Goal: Task Accomplishment & Management: Use online tool/utility

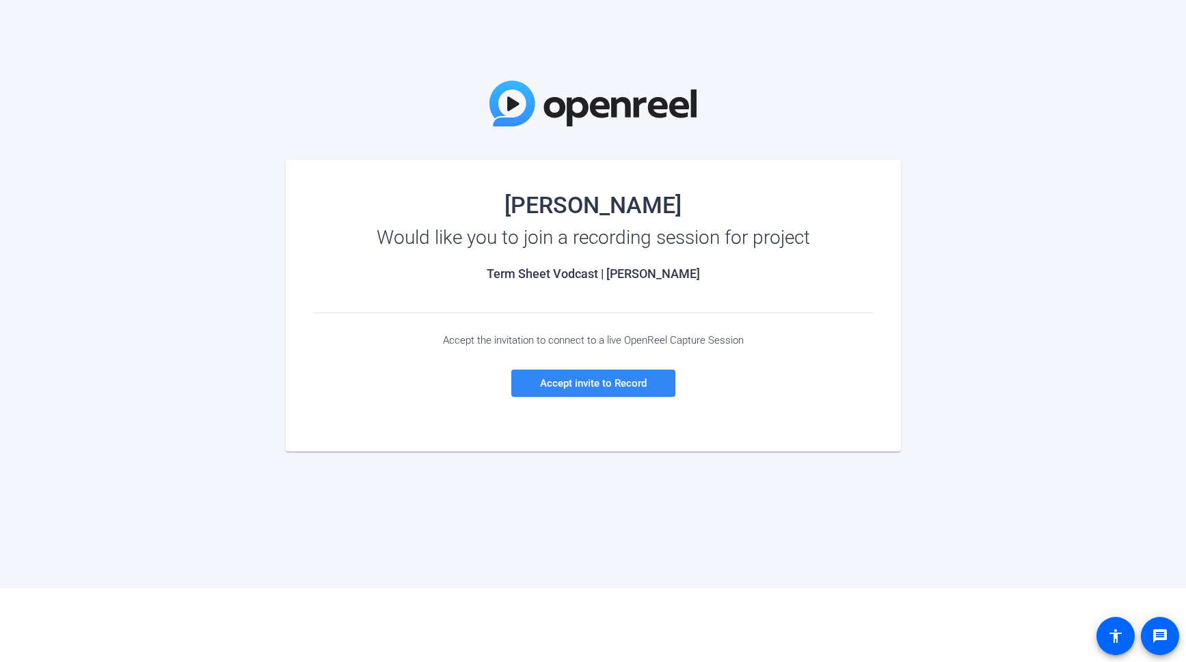
click at [577, 385] on span "Accept invite to Record" at bounding box center [593, 383] width 107 height 12
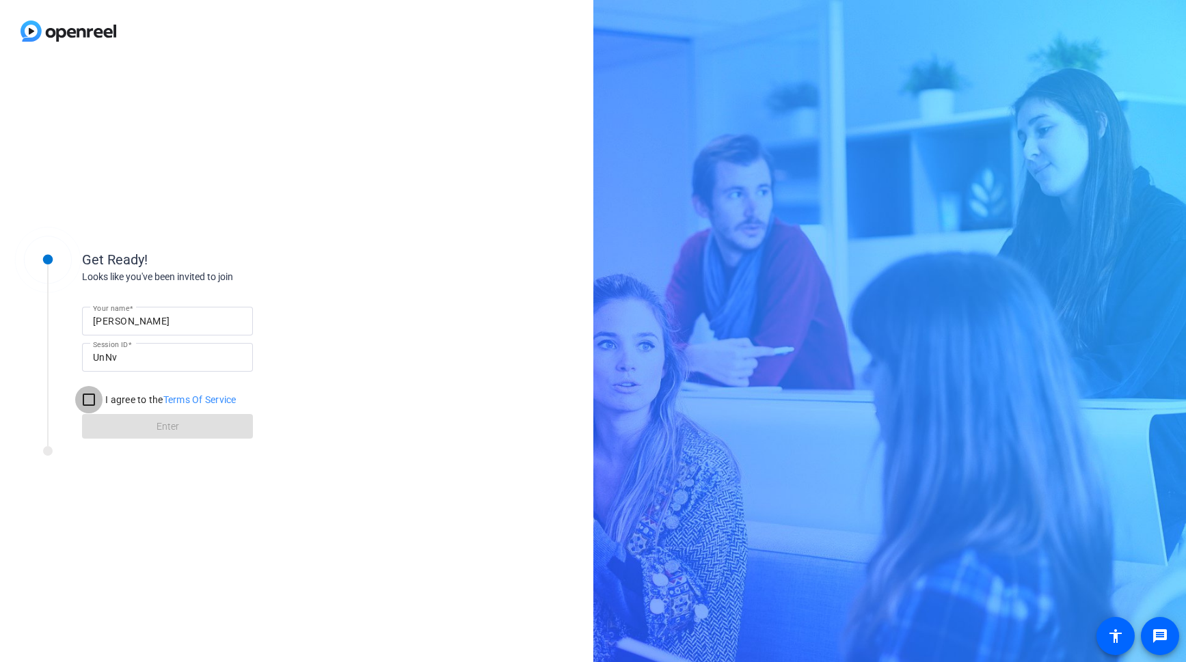
click at [90, 399] on input "I agree to the Terms Of Service" at bounding box center [88, 399] width 27 height 27
checkbox input "true"
click at [133, 420] on span at bounding box center [167, 426] width 171 height 33
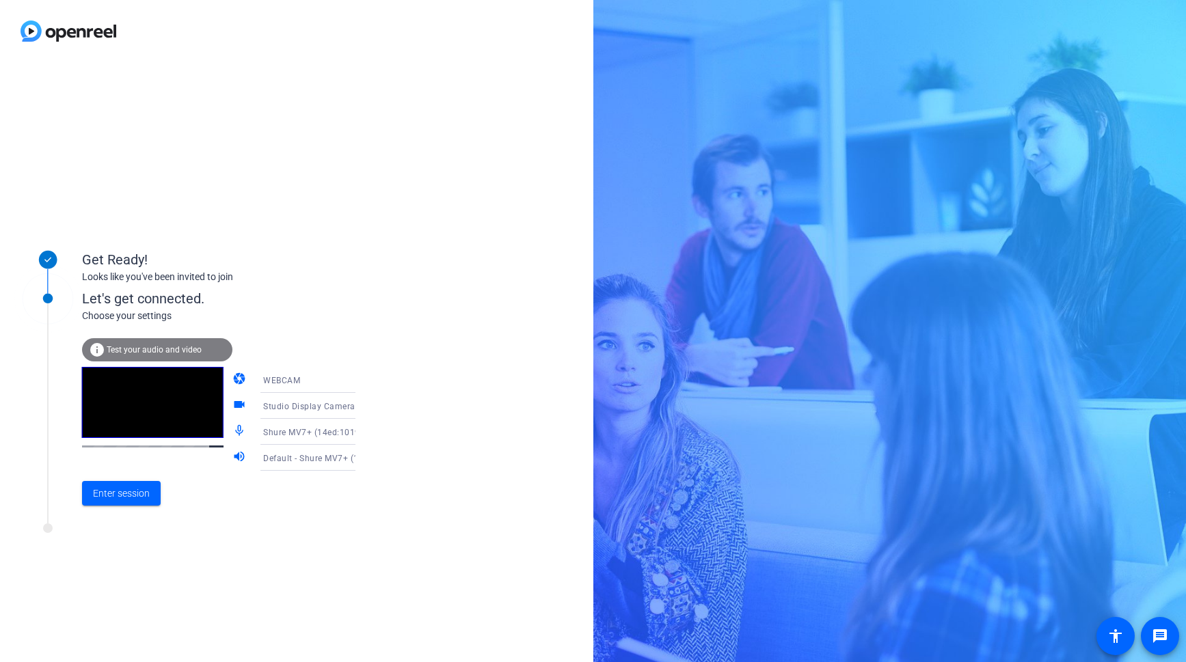
click at [327, 457] on span "Default - Shure MV7+ (14ed:1019)" at bounding box center [331, 458] width 136 height 11
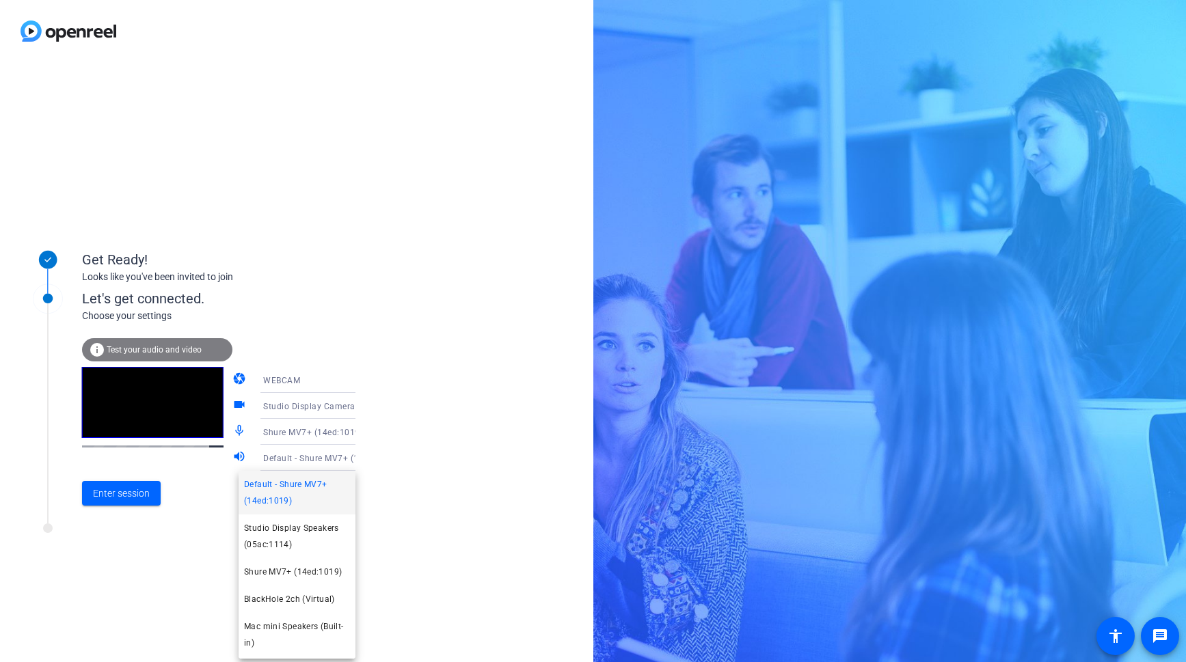
click at [144, 495] on div at bounding box center [593, 331] width 1186 height 662
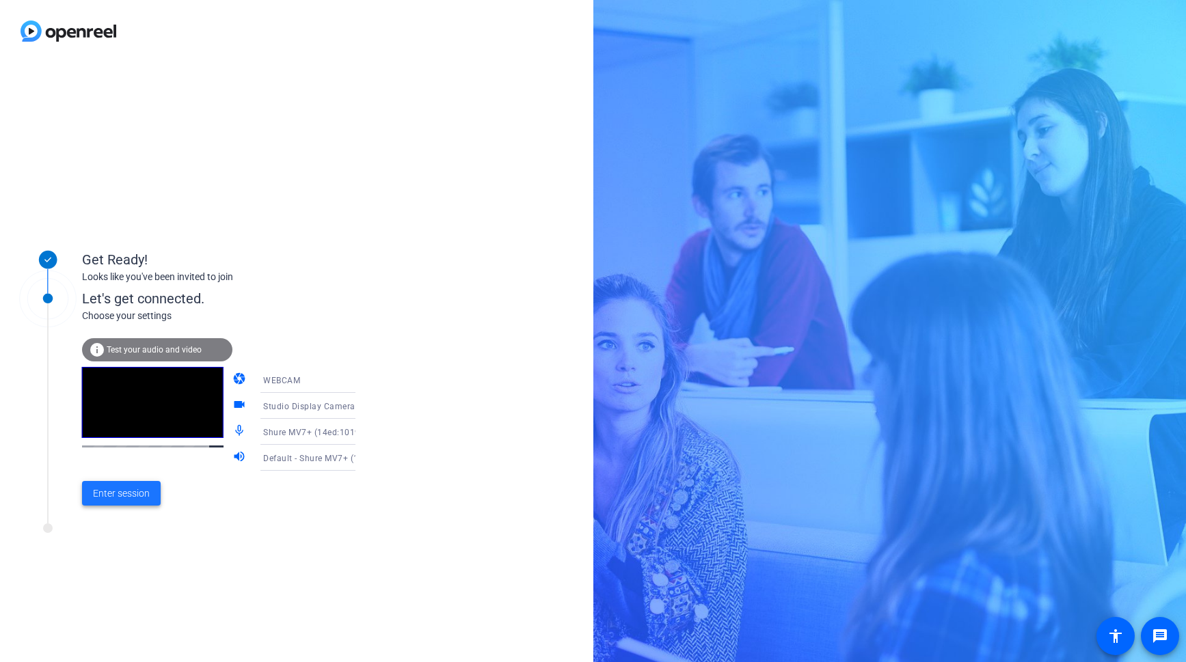
click at [144, 495] on span "Enter session" at bounding box center [121, 494] width 57 height 14
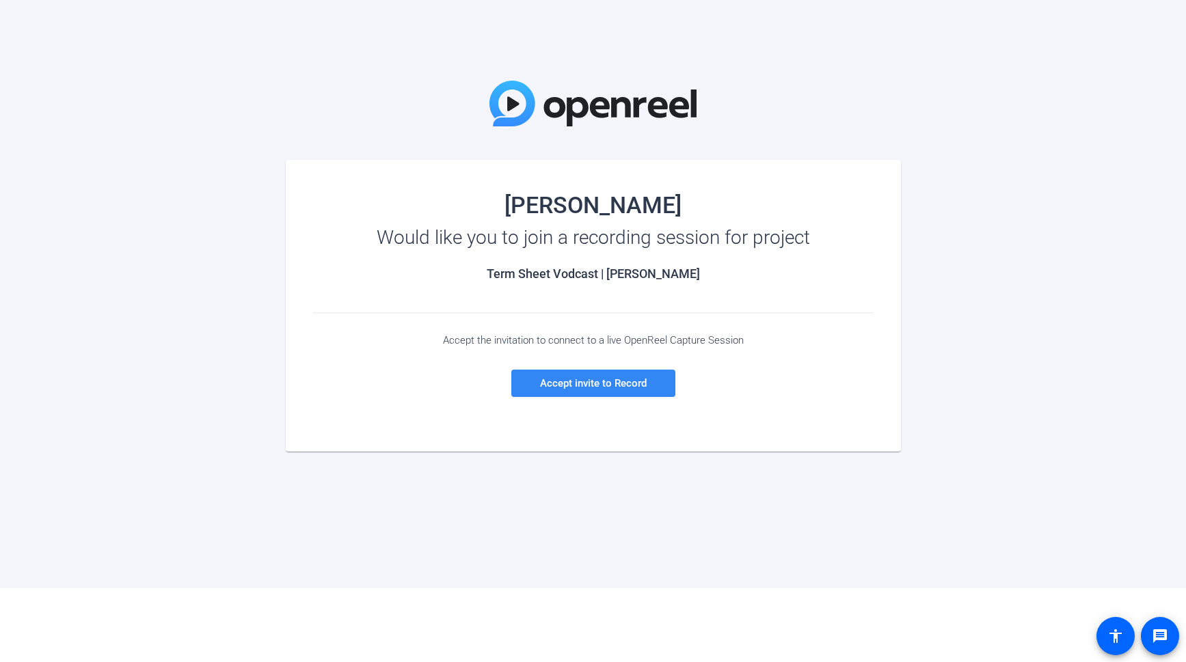
click at [585, 378] on span "Accept invite to Record" at bounding box center [593, 383] width 107 height 12
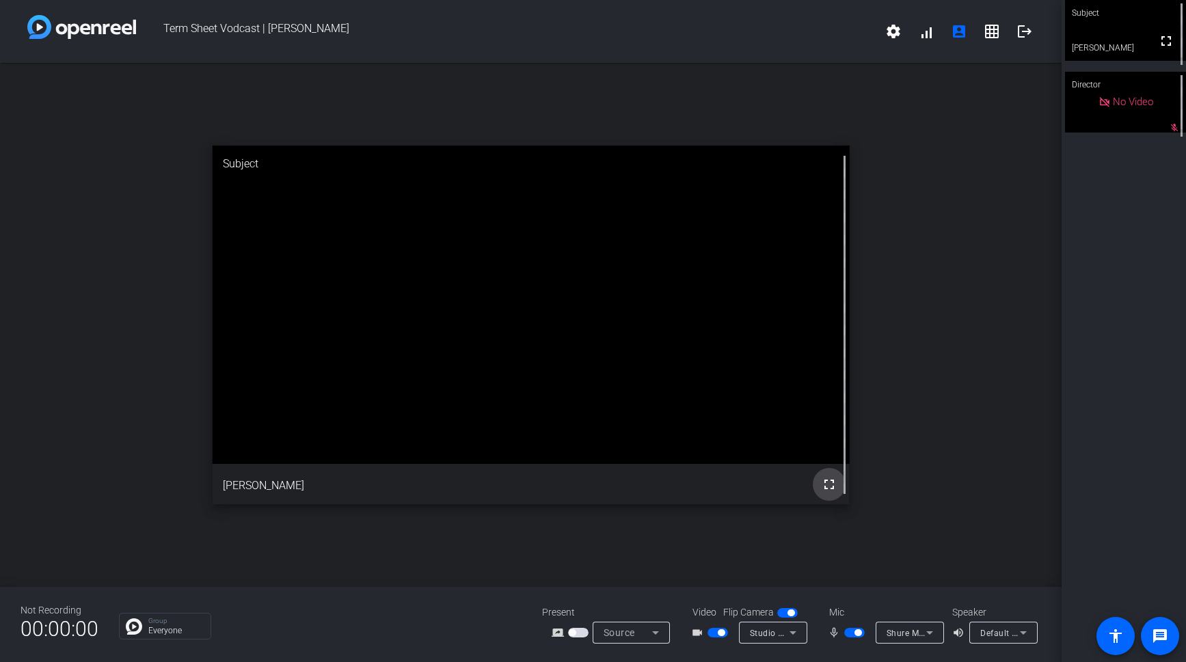
click at [832, 485] on mat-icon "fullscreen" at bounding box center [829, 484] width 16 height 16
click at [954, 408] on div "open_in_new Subject fullscreen [PERSON_NAME]" at bounding box center [531, 325] width 1062 height 524
click at [1021, 627] on icon at bounding box center [1023, 633] width 16 height 16
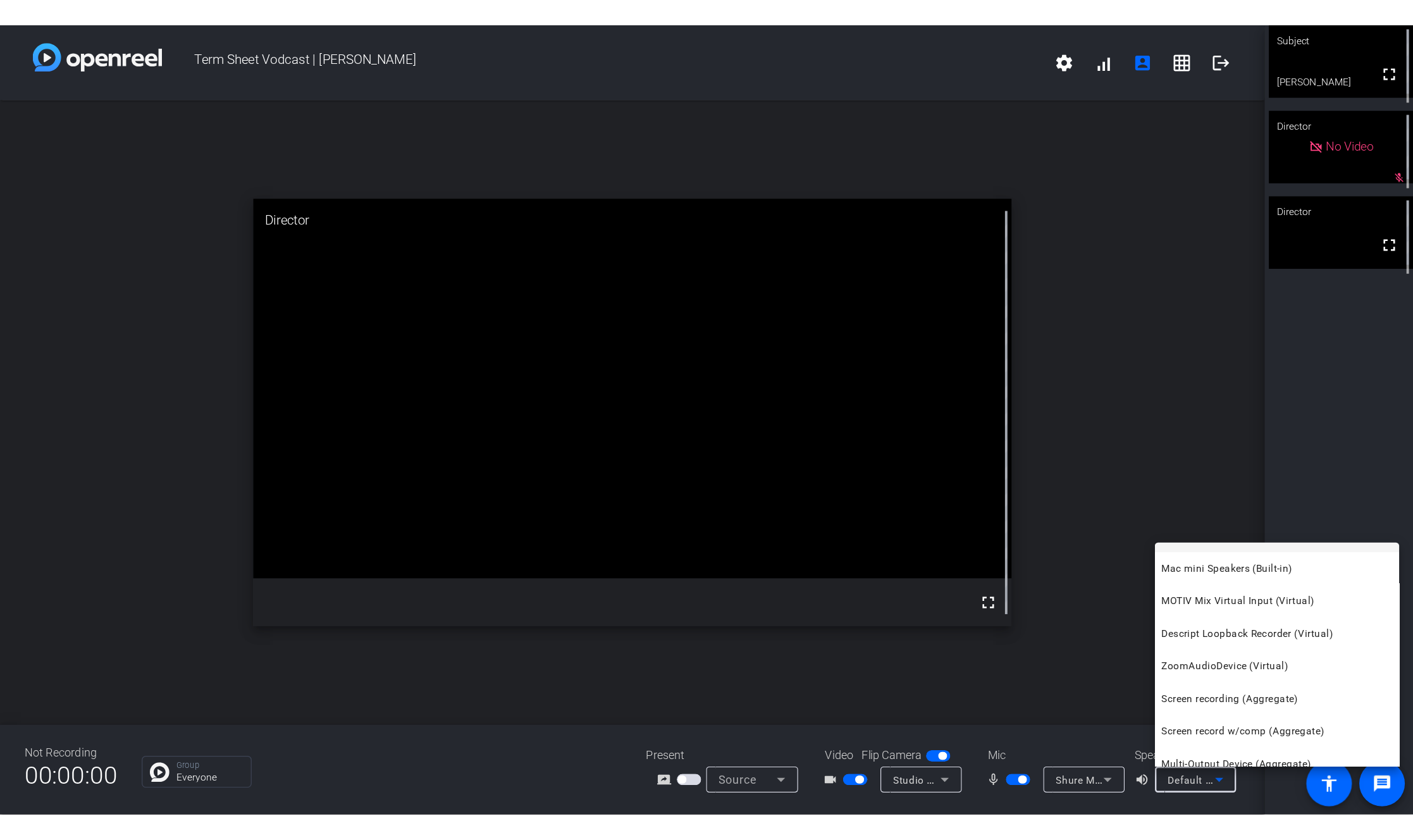
scroll to position [105, 0]
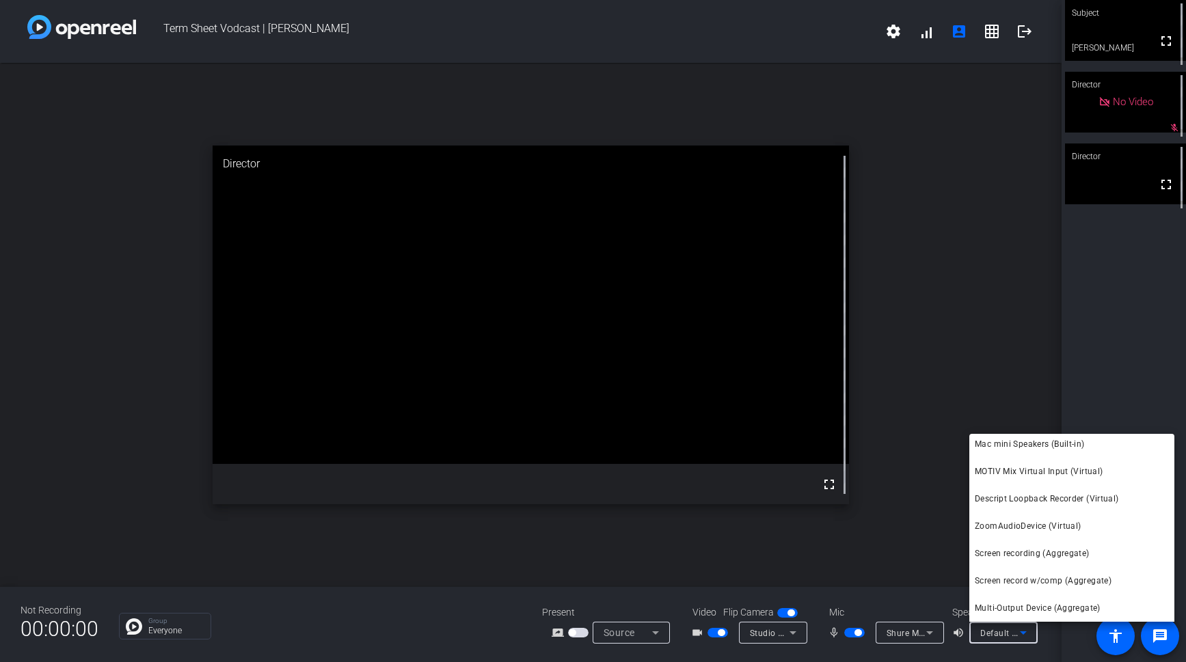
click at [1005, 363] on div at bounding box center [593, 331] width 1186 height 662
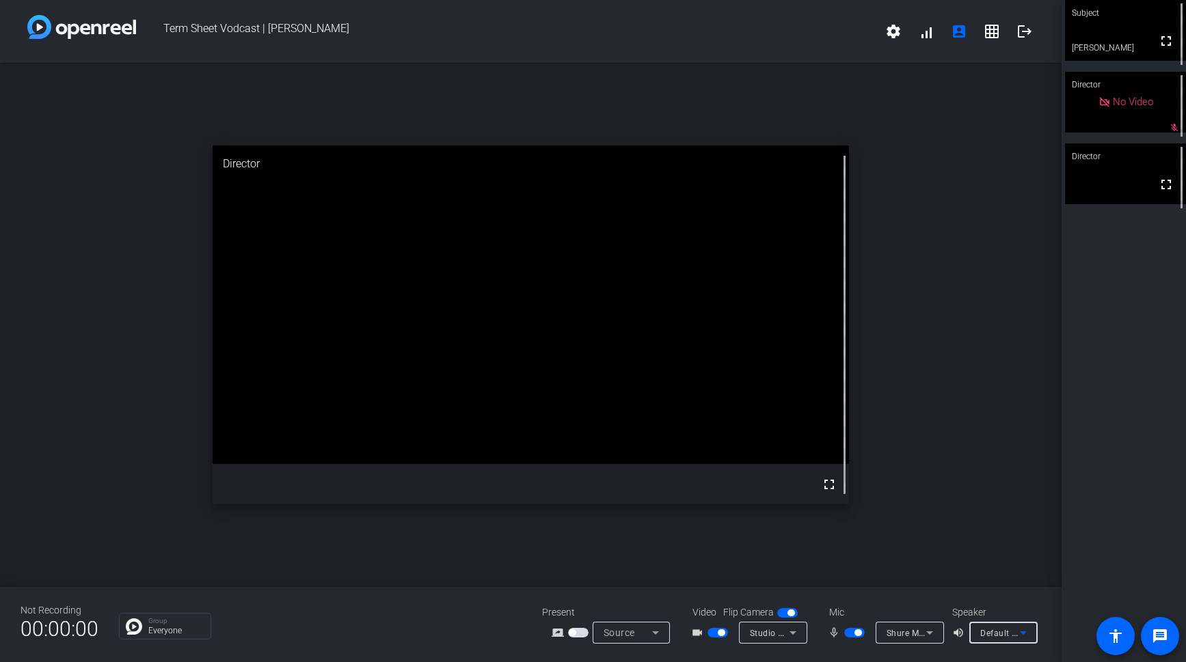
click at [1016, 630] on icon at bounding box center [1023, 633] width 16 height 16
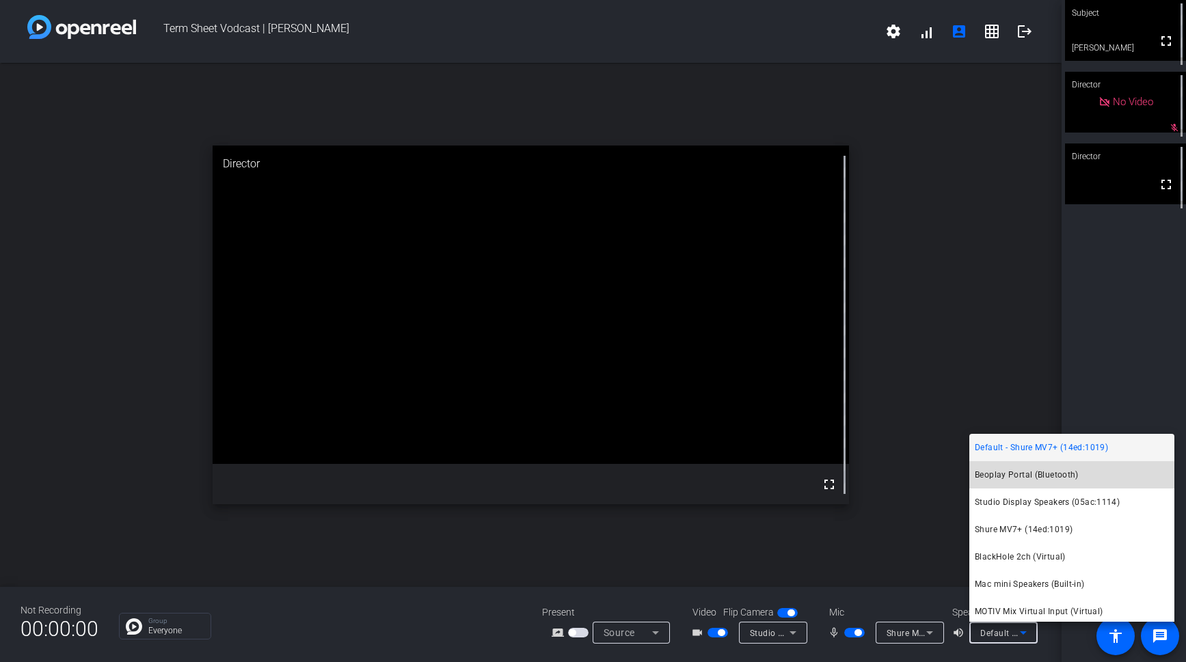
click at [1047, 475] on span "Beoplay Portal (Bluetooth)" at bounding box center [1027, 475] width 104 height 16
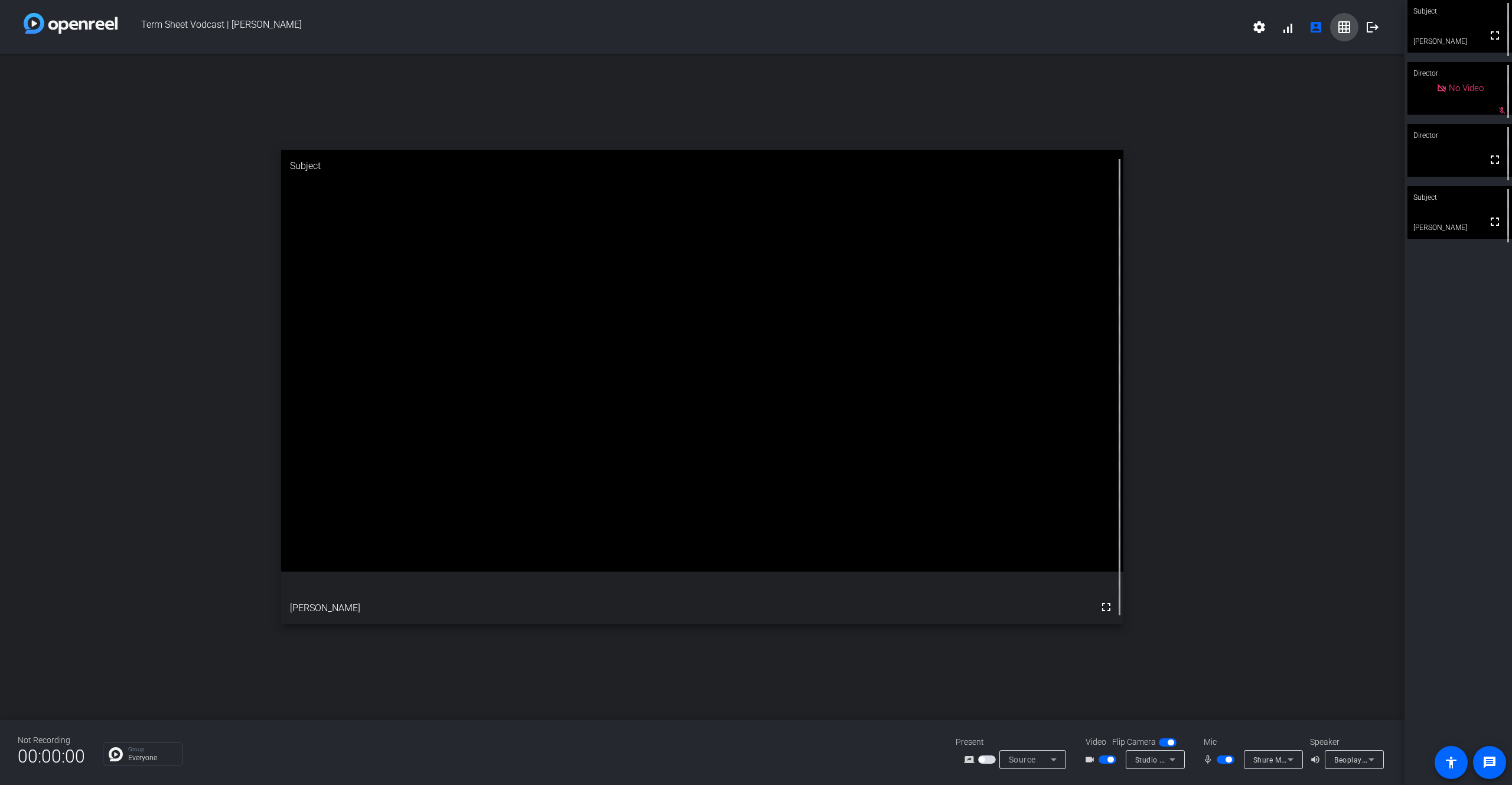
click at [1024, 22] on mat-icon "grid_on" at bounding box center [1344, 27] width 14 height 14
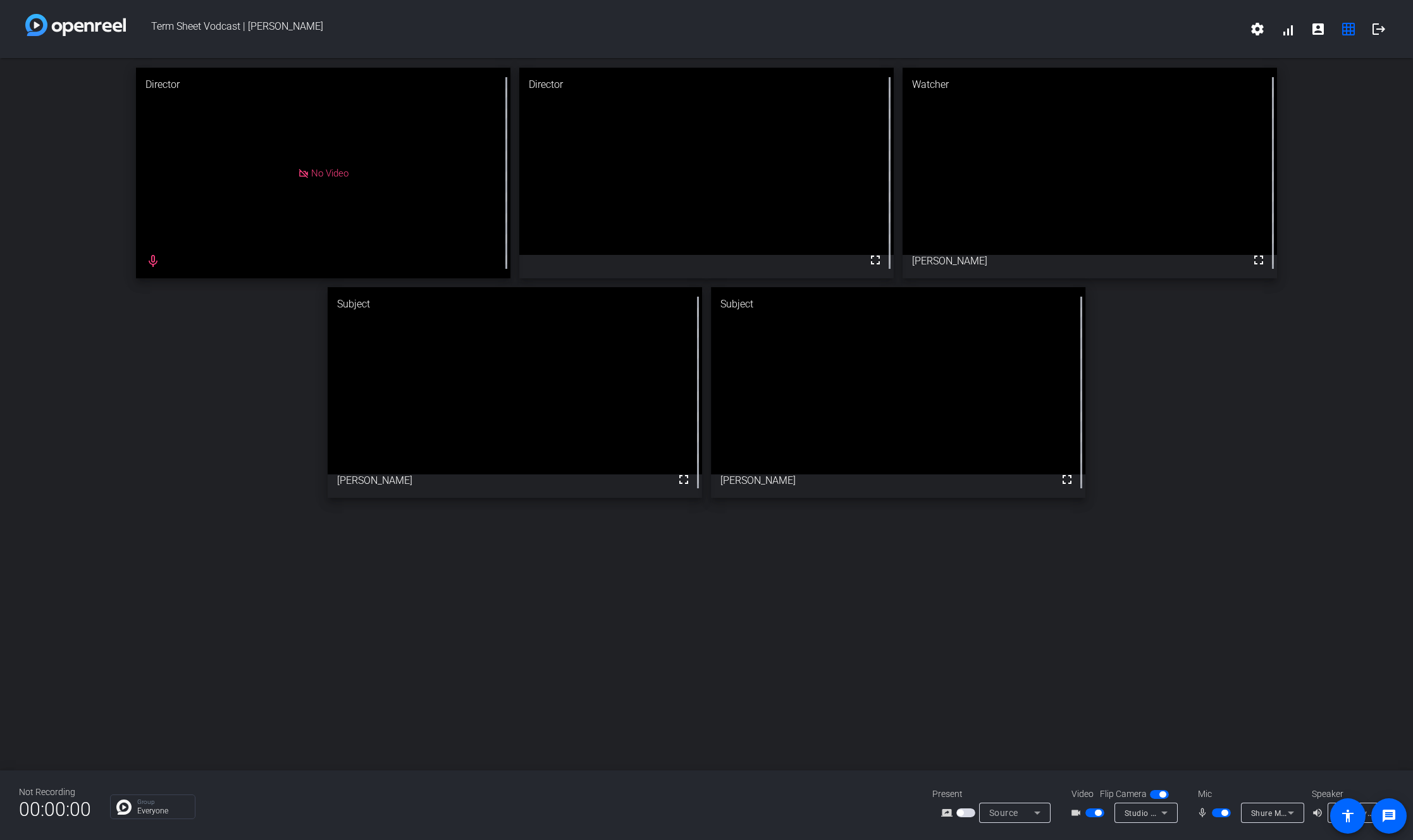
click at [1097, 612] on span "button" at bounding box center [1221, 813] width 19 height 9
click at [1097, 612] on span "button" at bounding box center [1215, 812] width 6 height 6
click at [1097, 612] on span "button" at bounding box center [1221, 813] width 19 height 9
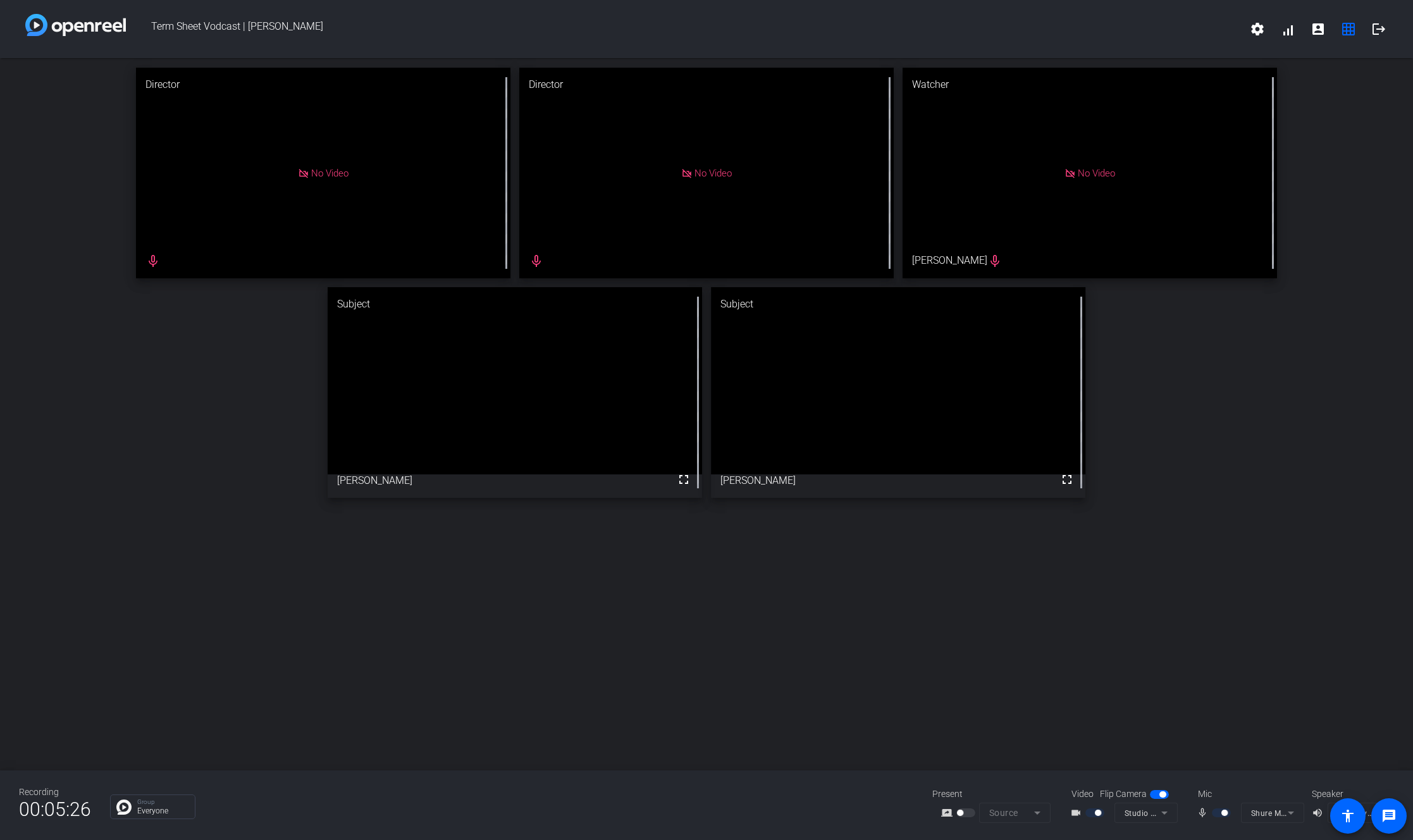
click at [1097, 612] on div at bounding box center [1222, 813] width 21 height 9
